Goal: Navigation & Orientation: Find specific page/section

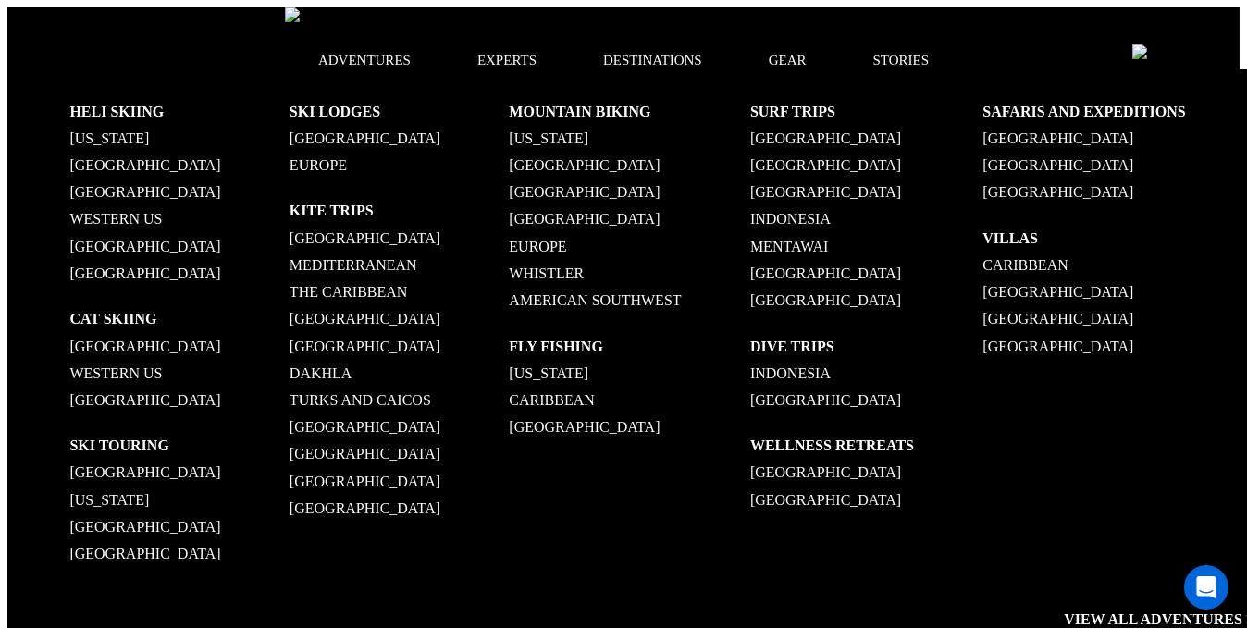
click at [94, 140] on p "[US_STATE]" at bounding box center [178, 138] width 219 height 18
click at [115, 345] on p "[GEOGRAPHIC_DATA]" at bounding box center [178, 347] width 219 height 18
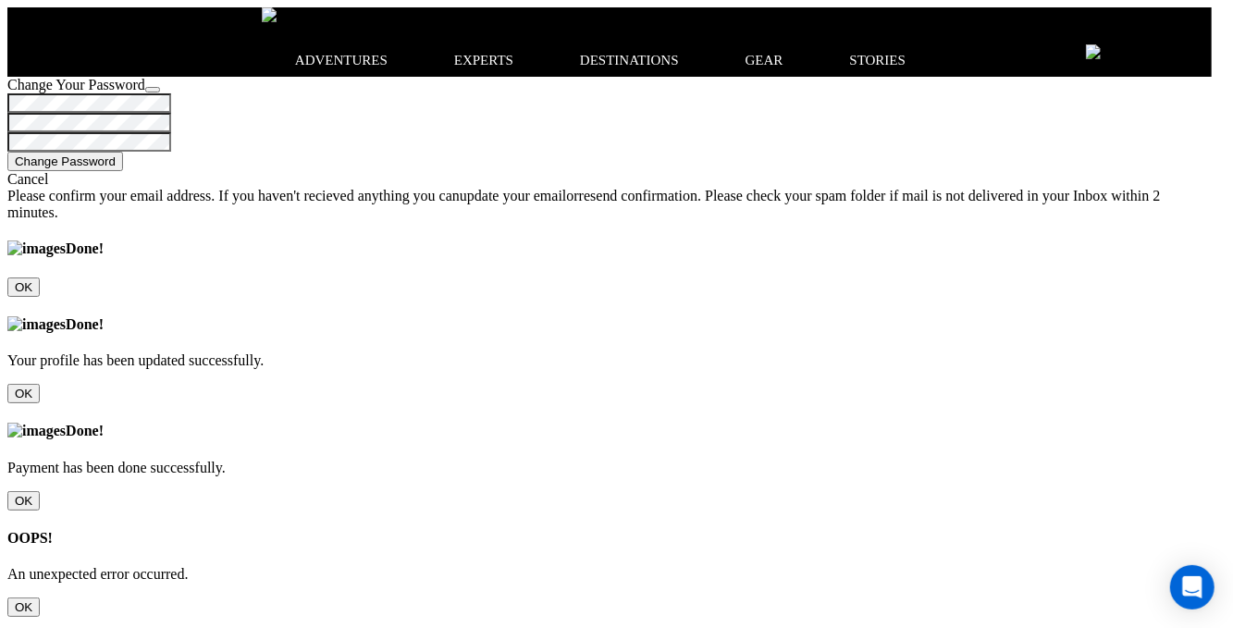
click at [40, 597] on input "OK" at bounding box center [23, 606] width 32 height 19
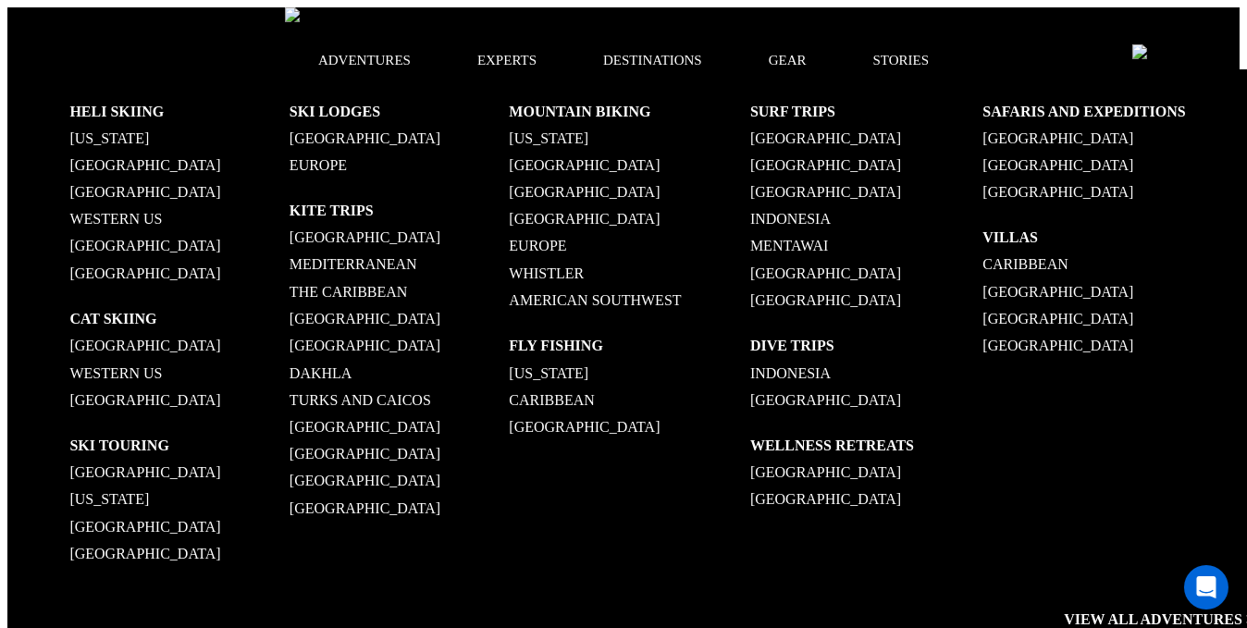
click at [436, 229] on p "[GEOGRAPHIC_DATA]" at bounding box center [398, 238] width 219 height 18
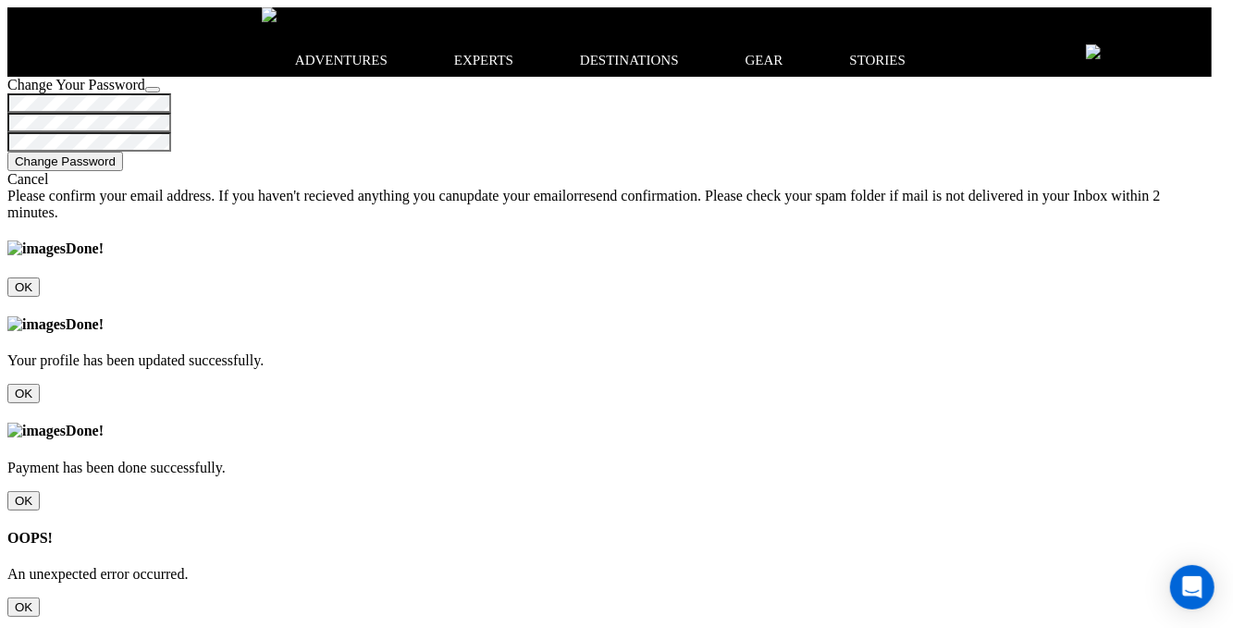
click at [40, 597] on input "OK" at bounding box center [23, 606] width 32 height 19
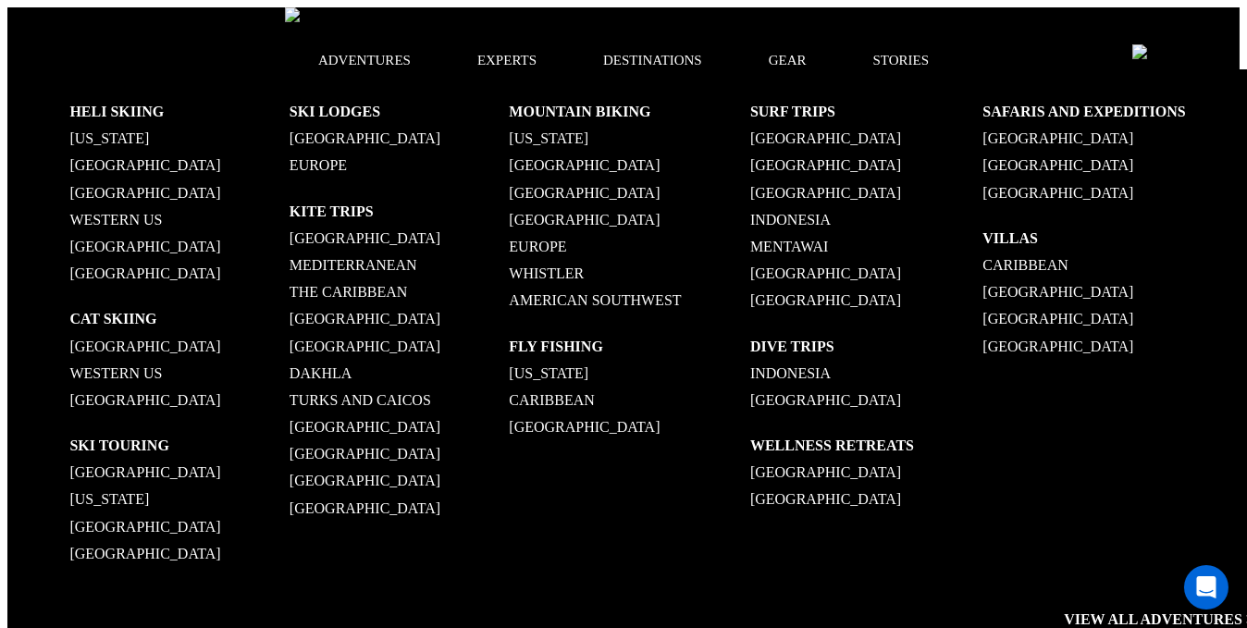
click at [263, 463] on p "[GEOGRAPHIC_DATA]" at bounding box center [178, 472] width 219 height 18
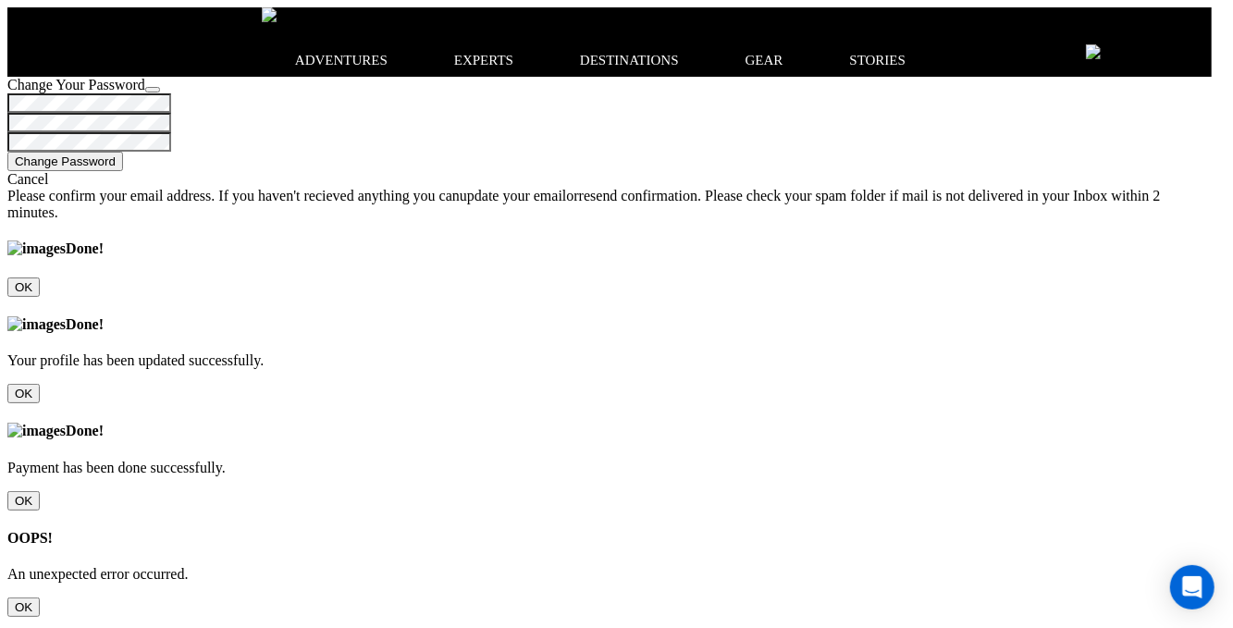
click at [40, 597] on input "OK" at bounding box center [23, 606] width 32 height 19
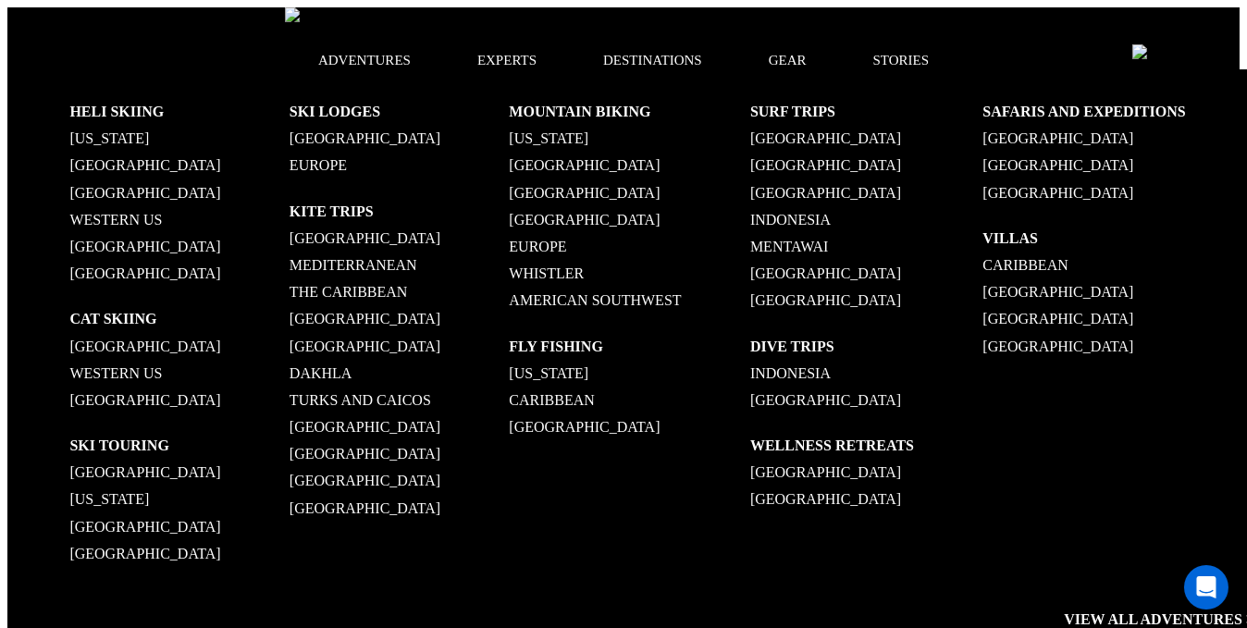
click at [113, 162] on p "[GEOGRAPHIC_DATA]" at bounding box center [178, 165] width 219 height 18
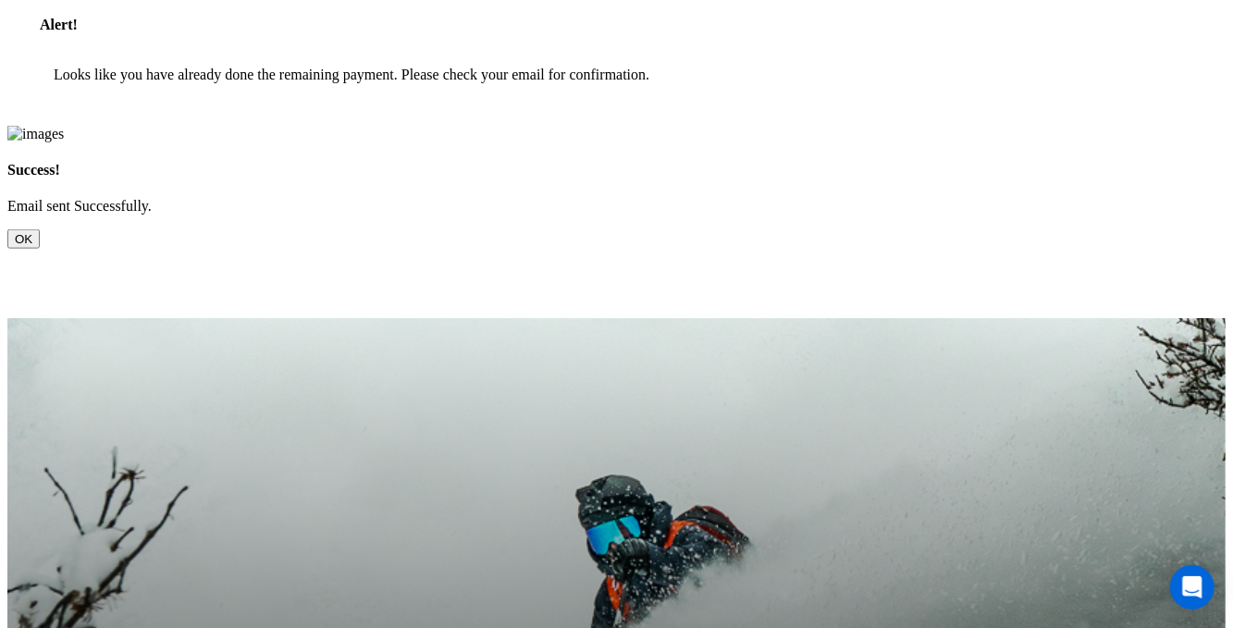
scroll to position [1202, 0]
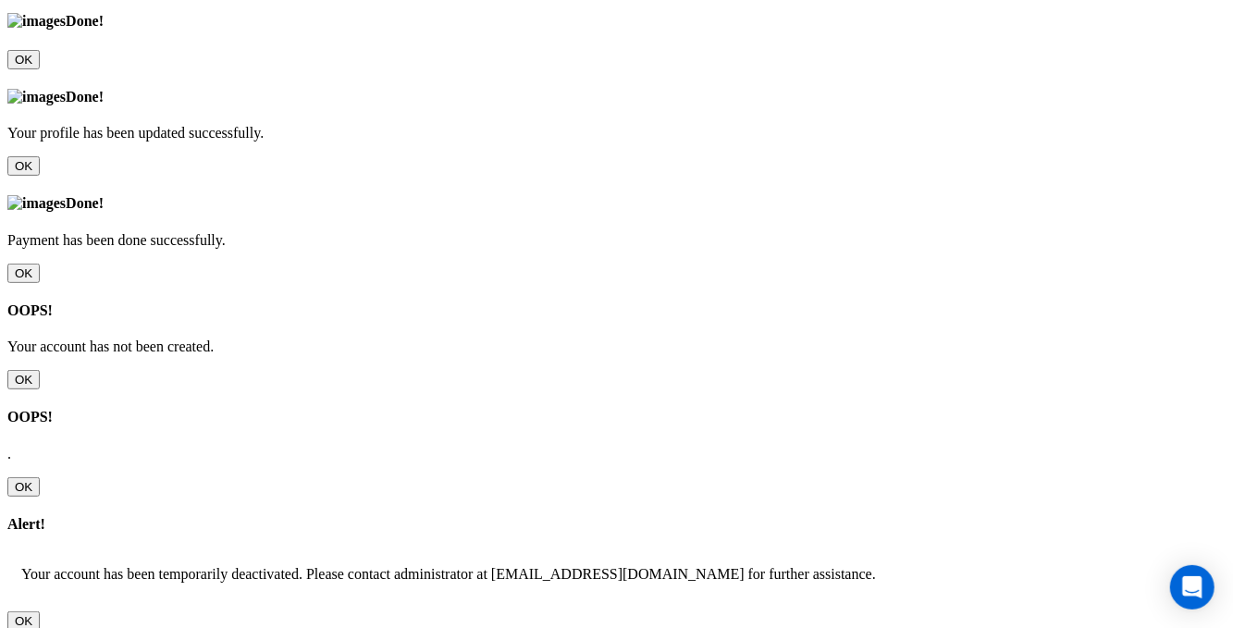
scroll to position [185, 0]
